Goal: Register for event/course

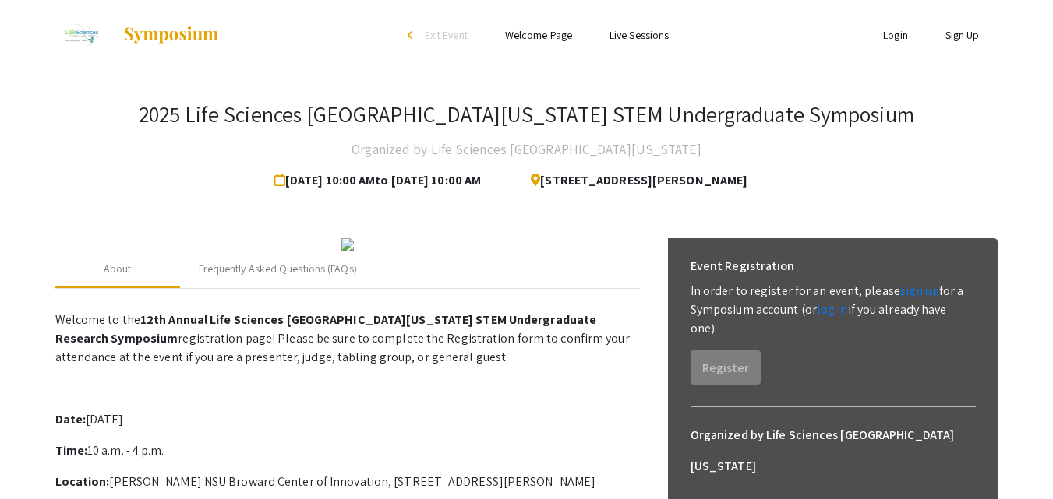
click at [888, 204] on div "2025 Life Sciences [GEOGRAPHIC_DATA][US_STATE] STEM Undergraduate Symposium Org…" at bounding box center [527, 415] width 966 height 690
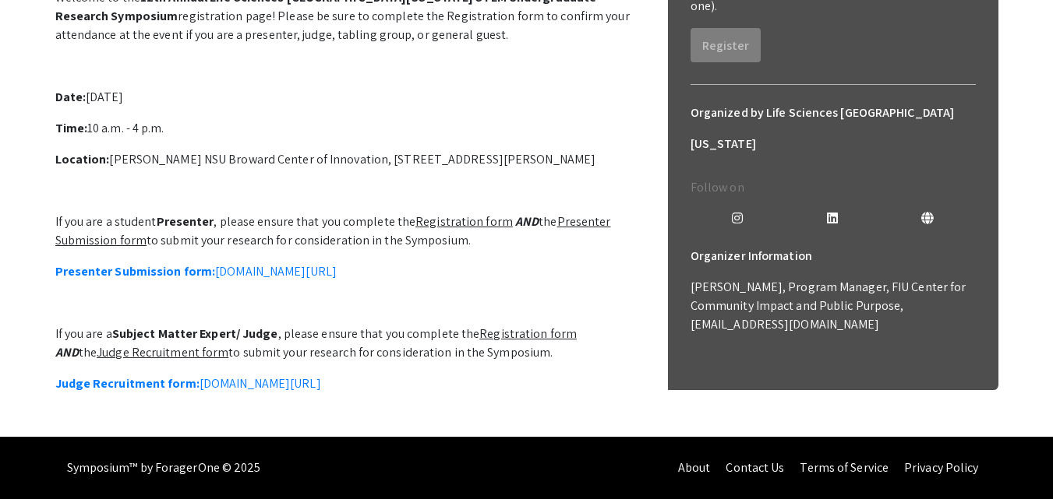
scroll to position [361, 0]
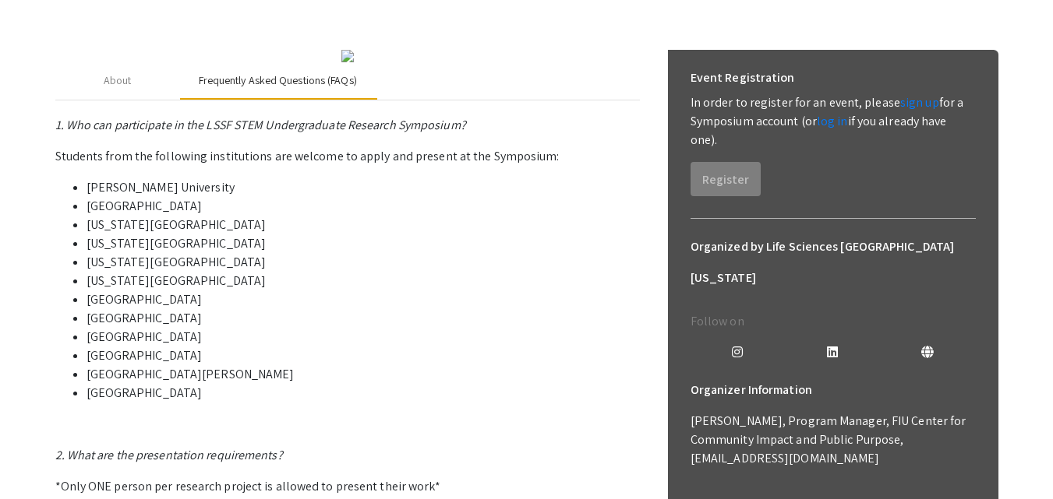
scroll to position [188, 0]
click at [140, 101] on div "About" at bounding box center [117, 81] width 125 height 37
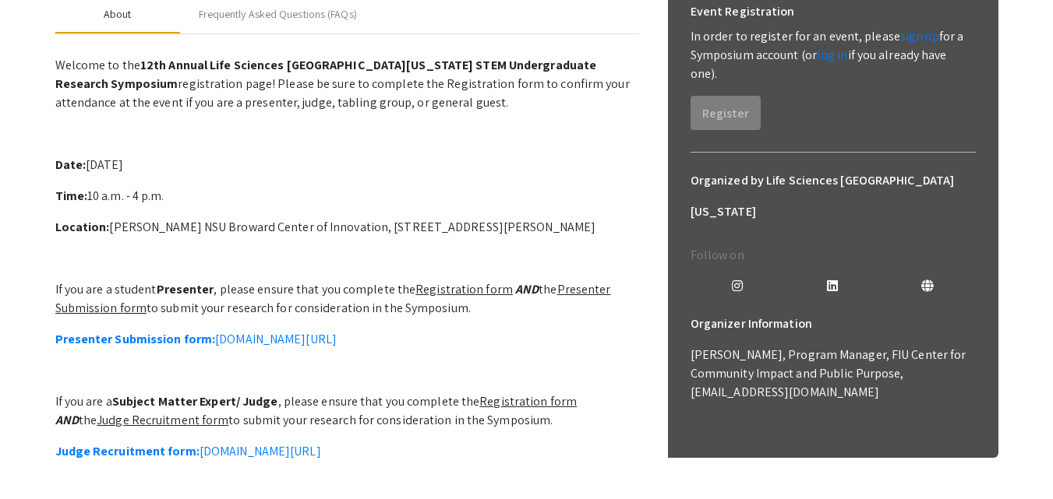
scroll to position [417, 0]
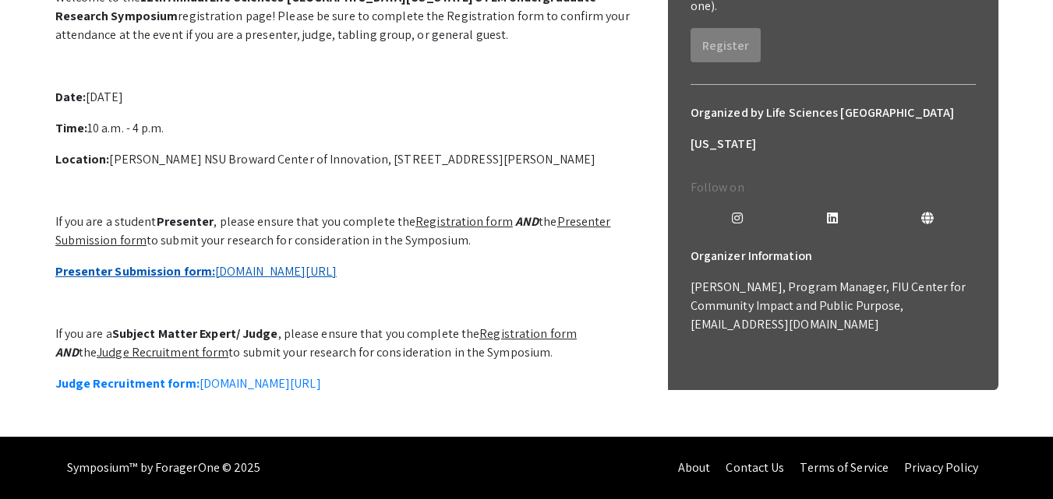
click at [337, 280] on link "Presenter Submission form: [DOMAIN_NAME][URL]" at bounding box center [195, 271] width 281 height 16
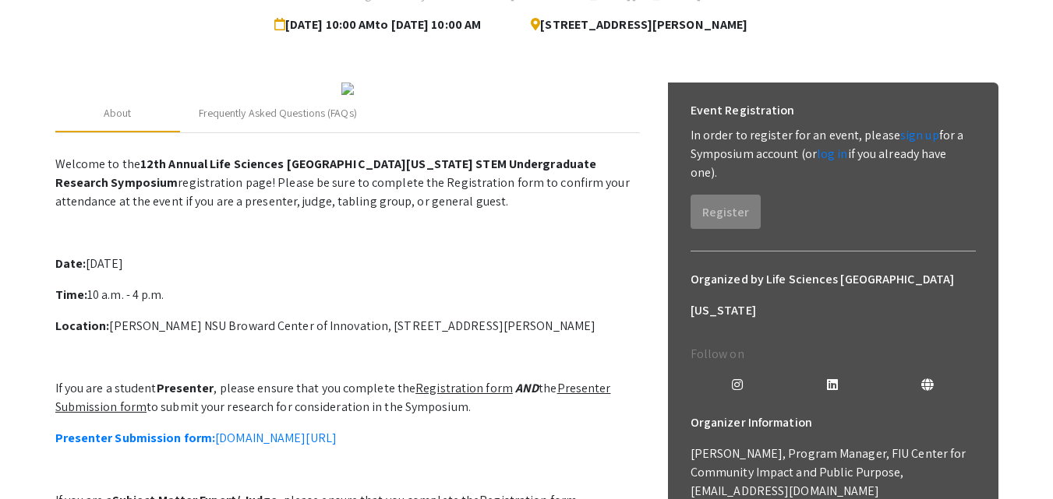
scroll to position [154, 0]
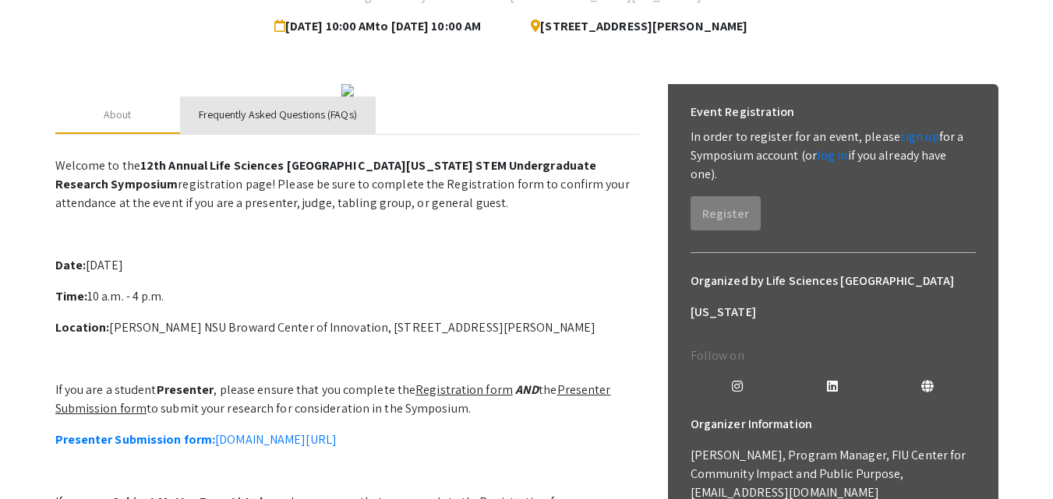
click at [278, 123] on div "Frequently Asked Questions (FAQs)" at bounding box center [278, 115] width 158 height 16
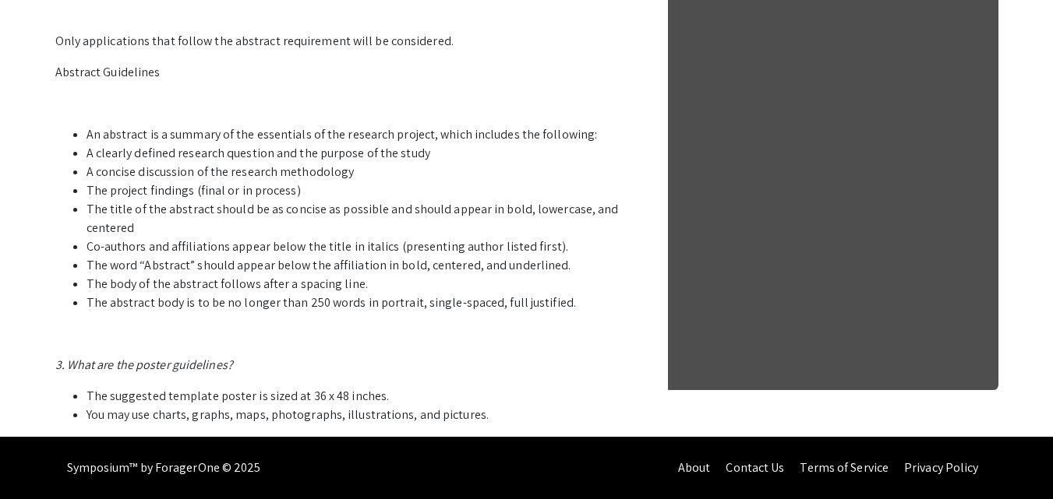
scroll to position [933, 0]
